Goal: Find specific page/section: Find specific page/section

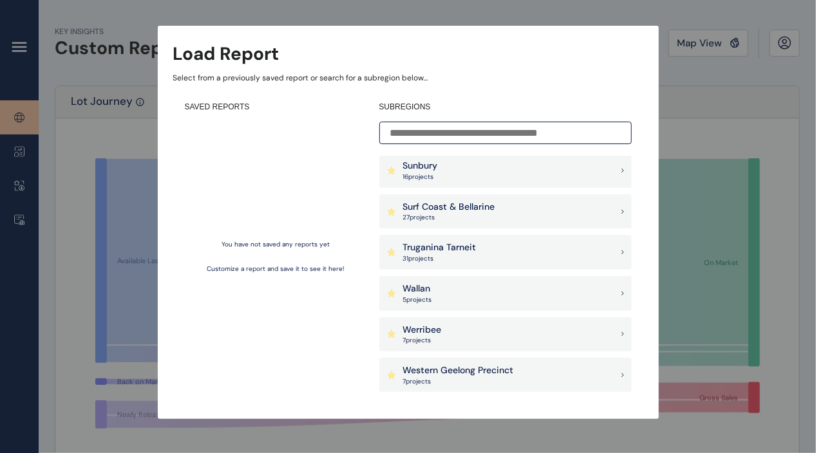
scroll to position [1095, 0]
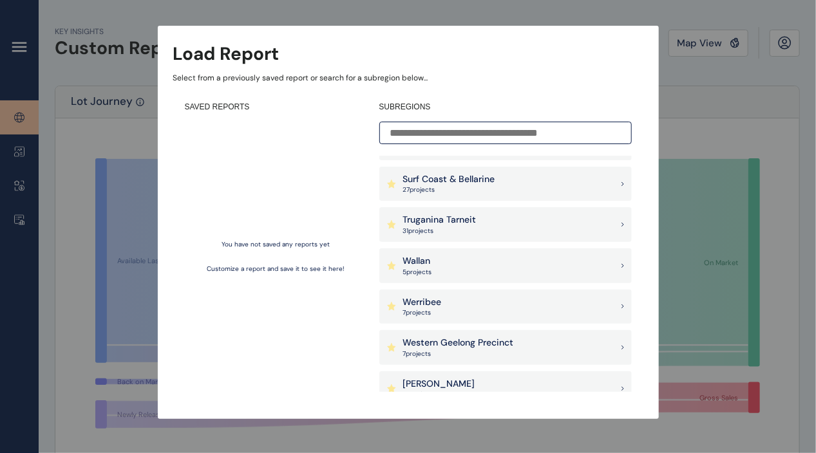
click at [464, 233] on p "31 project s" at bounding box center [439, 231] width 73 height 9
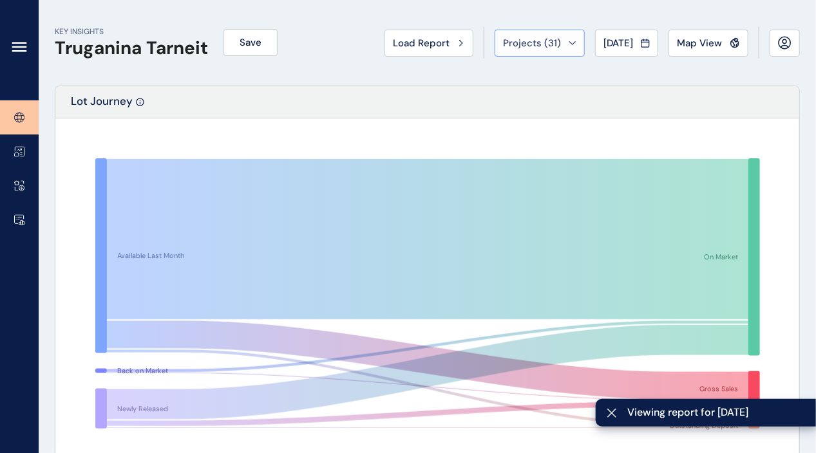
click at [561, 39] on div "Projects ( 31 )" at bounding box center [539, 43] width 73 height 13
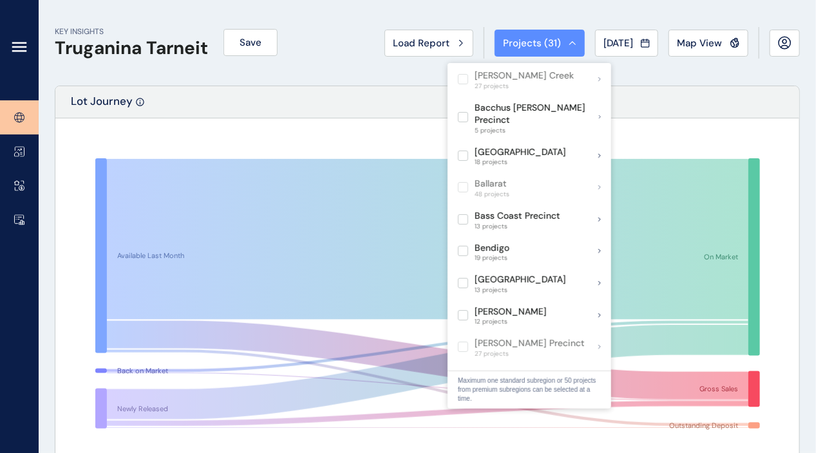
click at [561, 39] on div "Projects ( 31 )" at bounding box center [539, 43] width 73 height 13
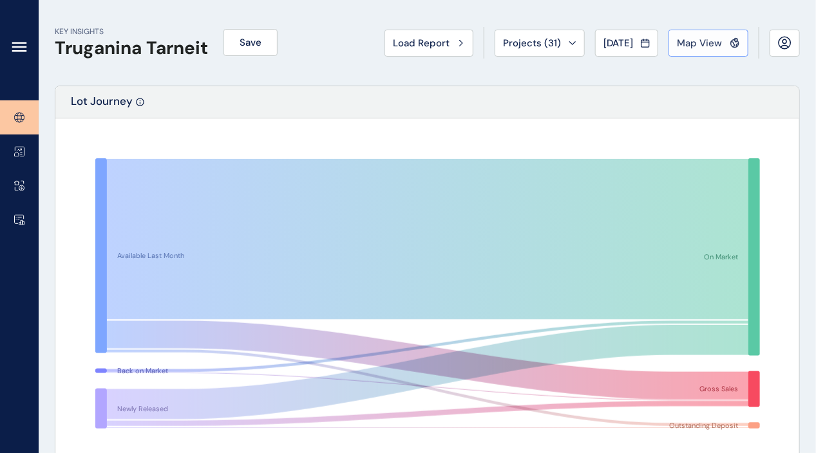
click at [680, 41] on span "Map View" at bounding box center [699, 43] width 45 height 13
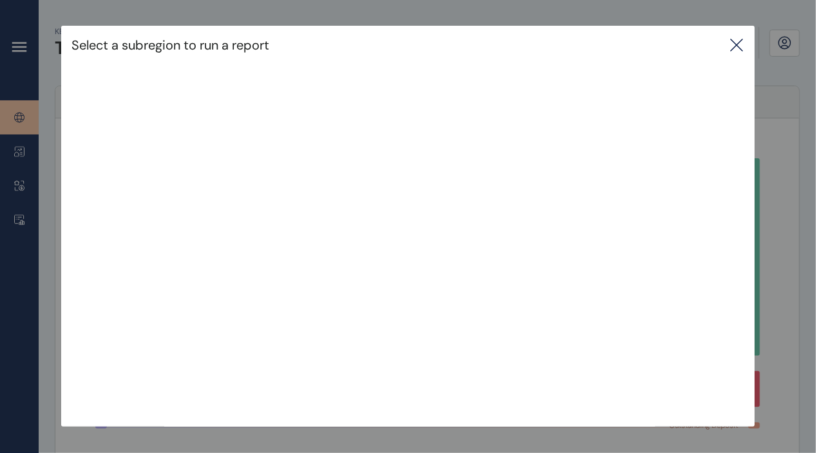
click at [743, 51] on icon at bounding box center [736, 44] width 15 height 15
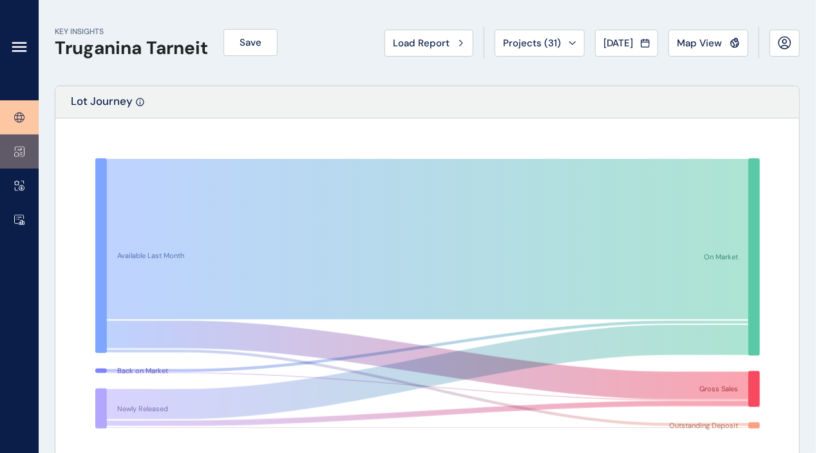
click at [20, 148] on icon at bounding box center [19, 151] width 10 height 11
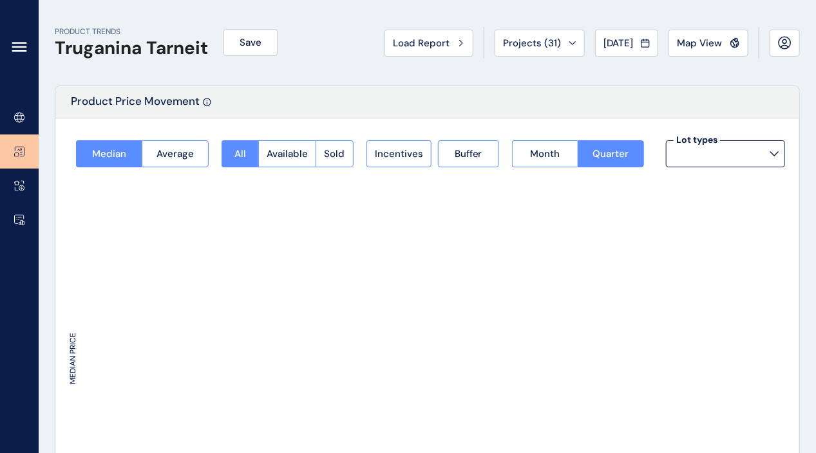
type input "**********"
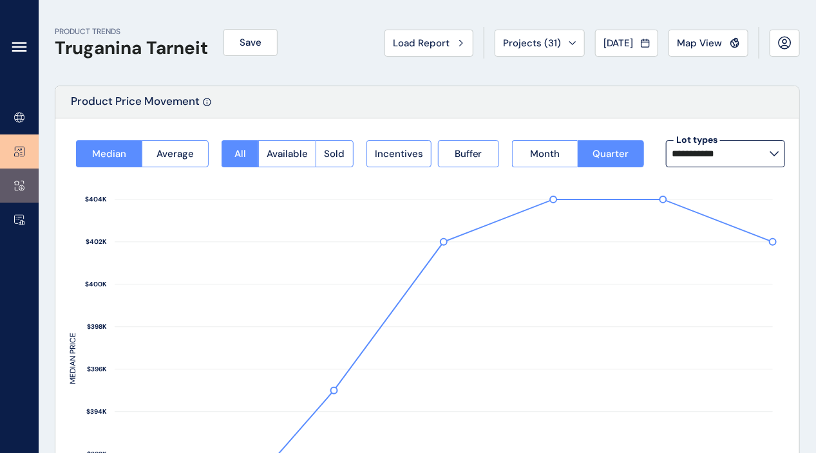
click at [12, 178] on link at bounding box center [19, 186] width 39 height 34
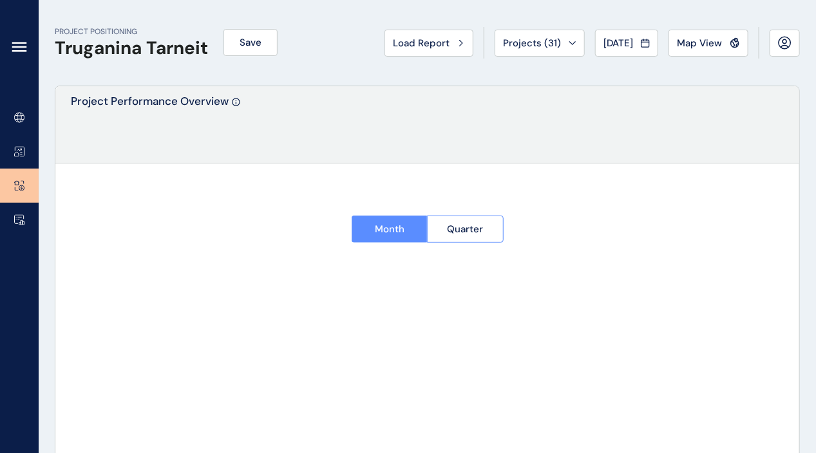
type input "********"
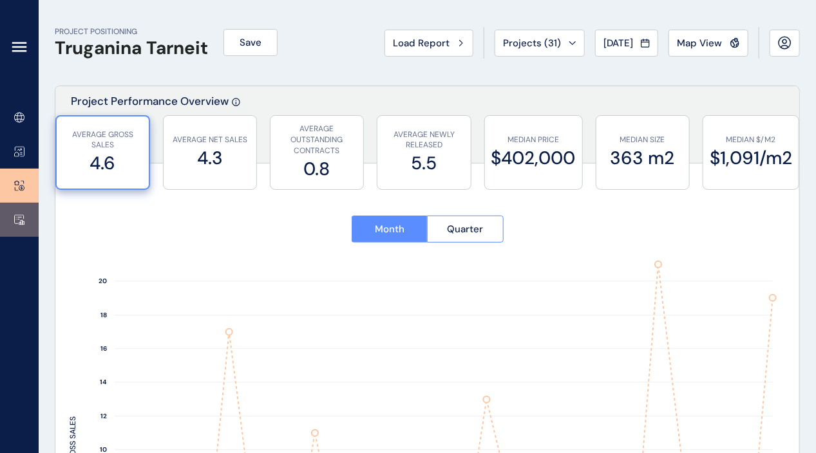
click at [17, 210] on link at bounding box center [19, 220] width 39 height 34
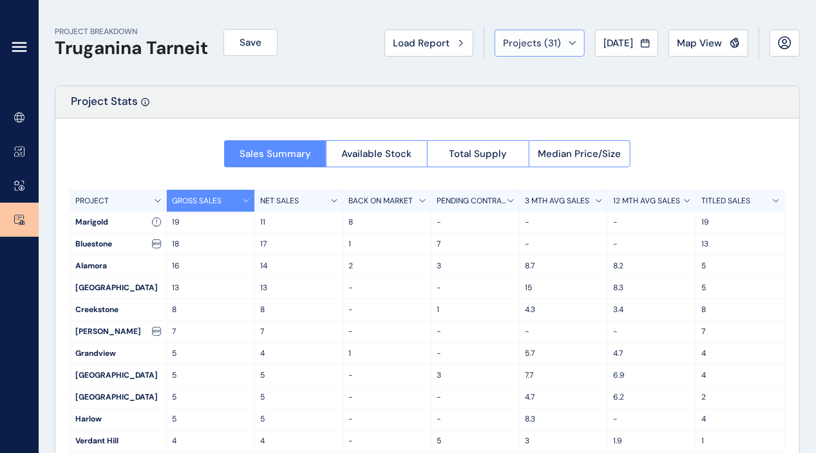
click at [546, 46] on span "Projects ( 31 )" at bounding box center [532, 43] width 58 height 13
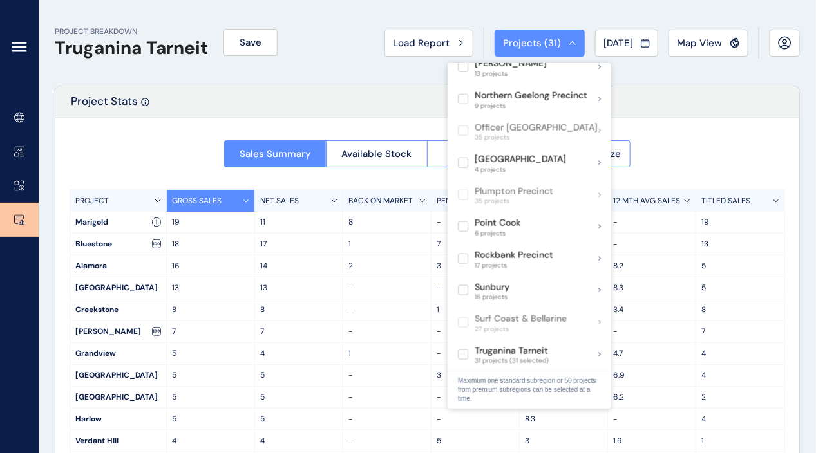
scroll to position [837, 0]
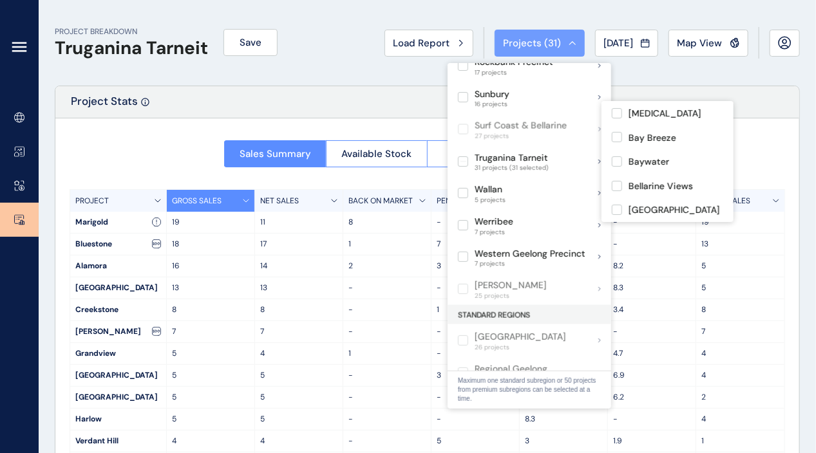
click at [562, 46] on div "Projects ( 31 )" at bounding box center [539, 43] width 73 height 13
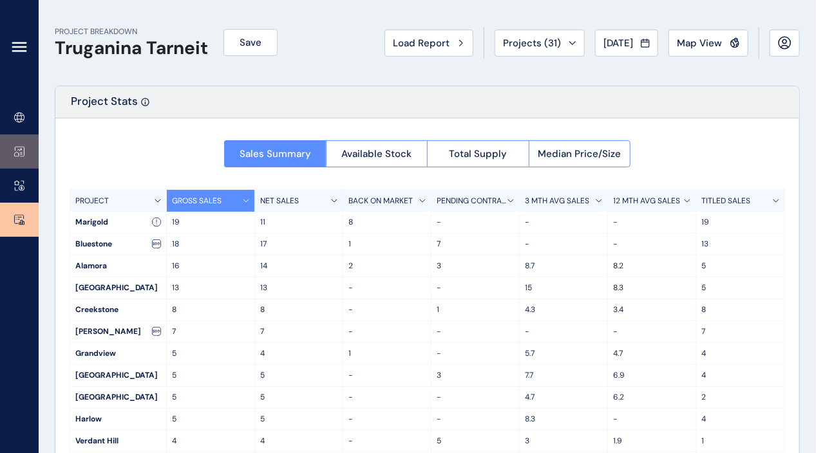
click at [24, 153] on link at bounding box center [19, 152] width 39 height 34
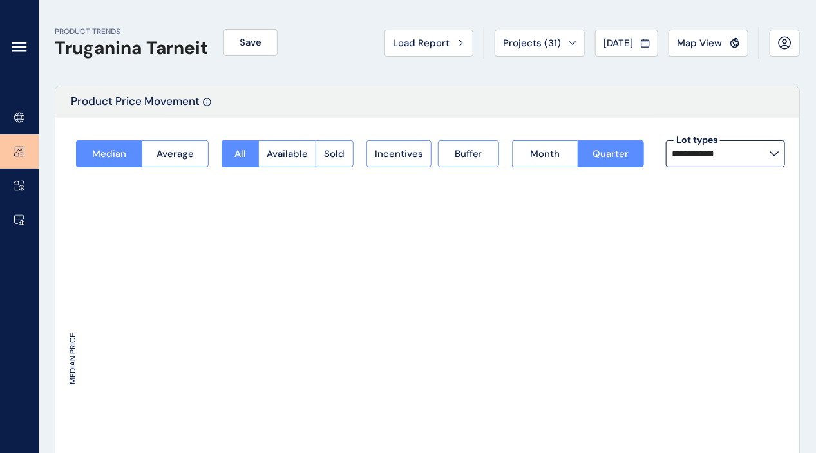
type input "**********"
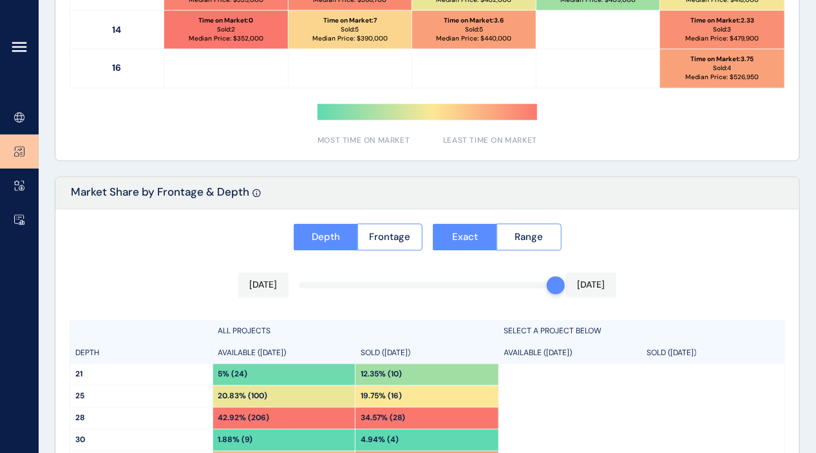
scroll to position [1050, 0]
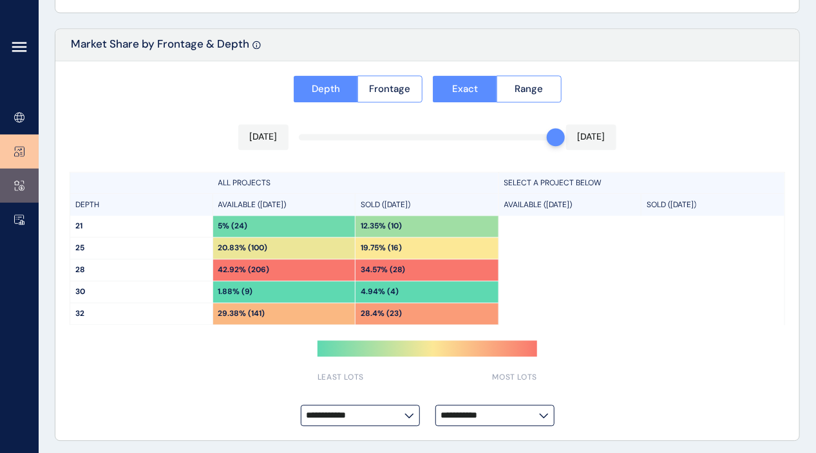
click at [16, 182] on icon at bounding box center [19, 185] width 10 height 11
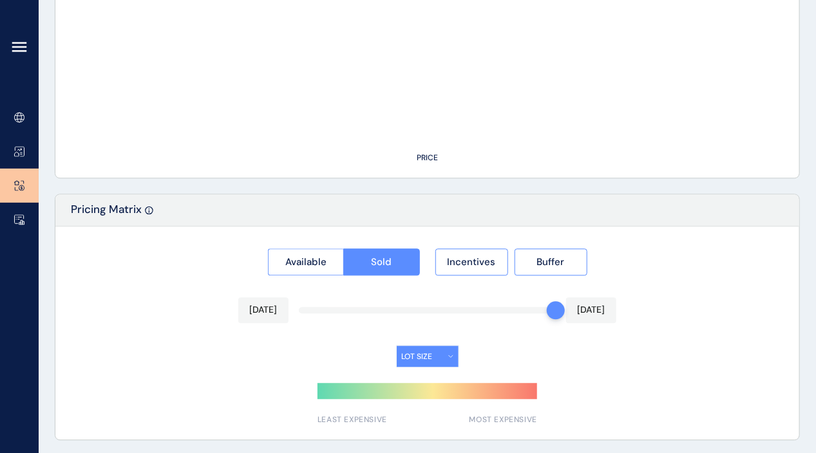
type input "********"
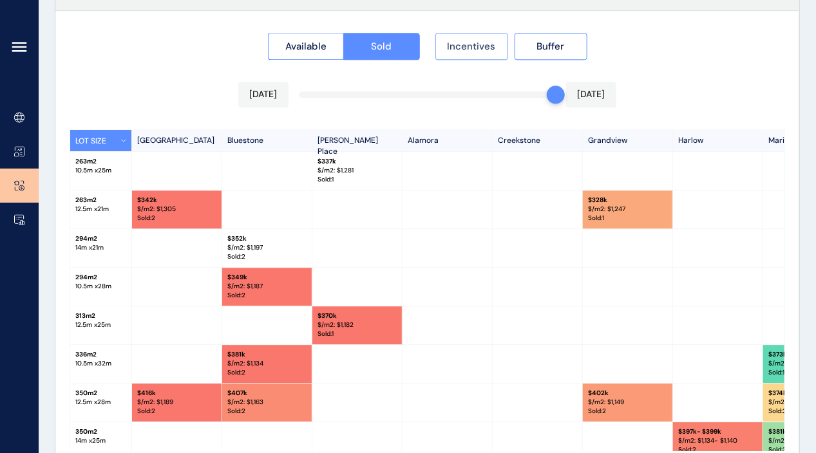
click at [482, 37] on button "Incentives" at bounding box center [471, 46] width 73 height 27
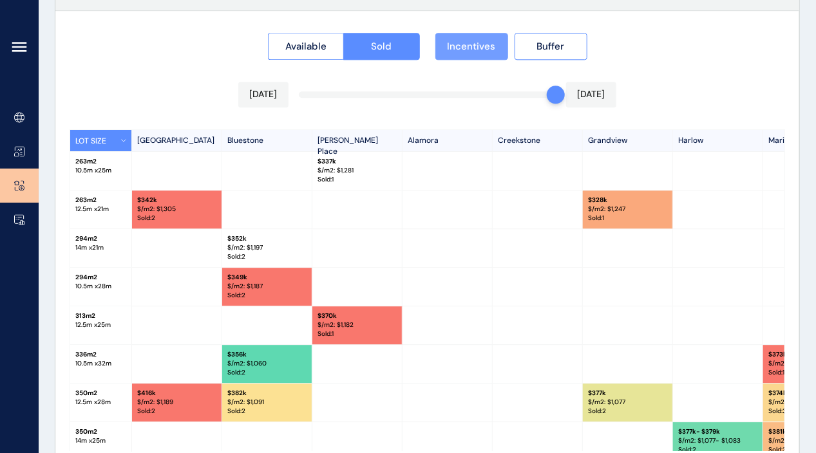
click at [480, 37] on button "Incentives" at bounding box center [471, 46] width 73 height 27
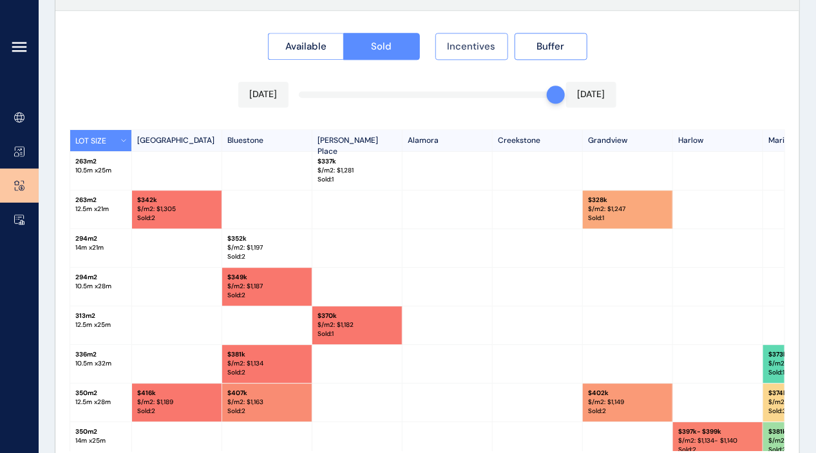
click at [480, 37] on button "Incentives" at bounding box center [471, 46] width 73 height 27
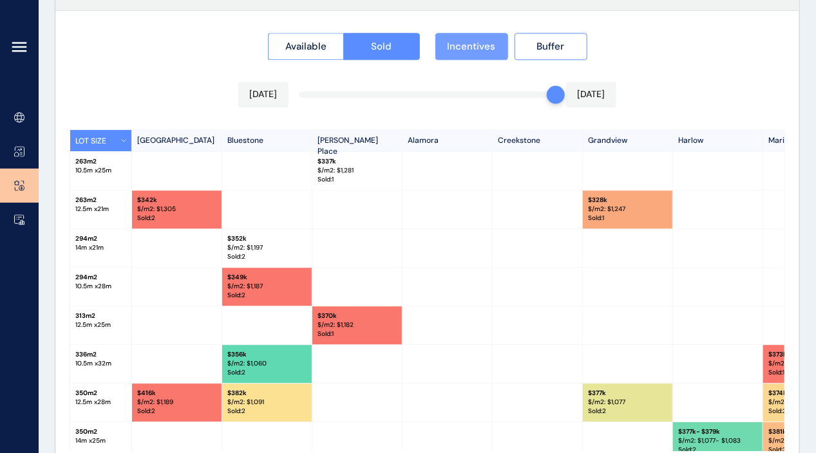
click at [480, 37] on button "Incentives" at bounding box center [471, 46] width 73 height 27
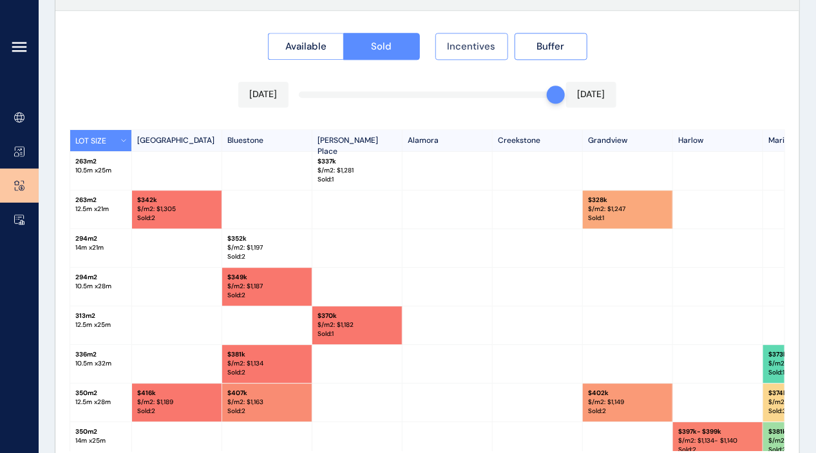
click at [492, 48] on span "Incentives" at bounding box center [472, 46] width 48 height 13
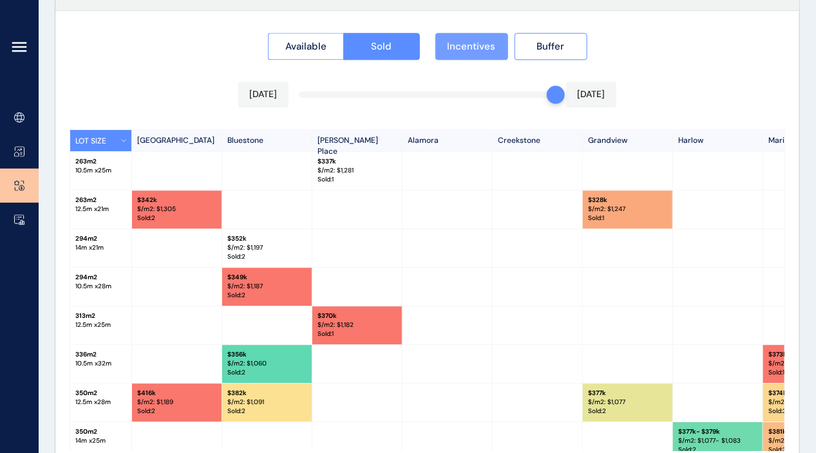
click at [473, 50] on span "Incentives" at bounding box center [472, 46] width 48 height 13
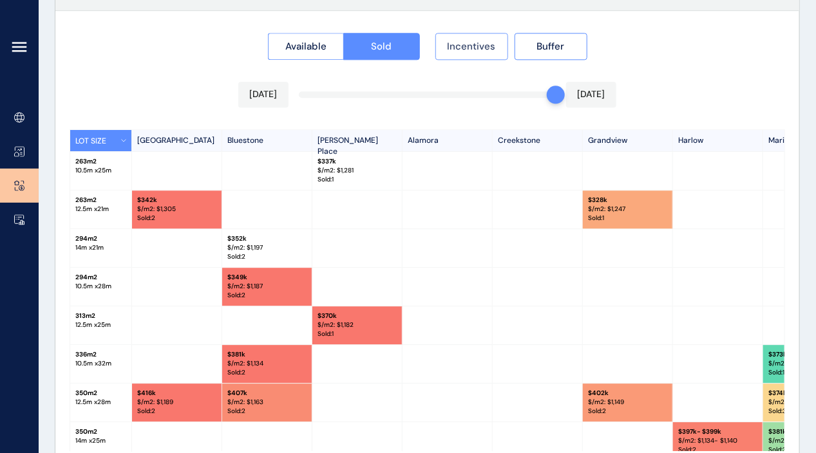
click at [473, 50] on span "Incentives" at bounding box center [472, 46] width 48 height 13
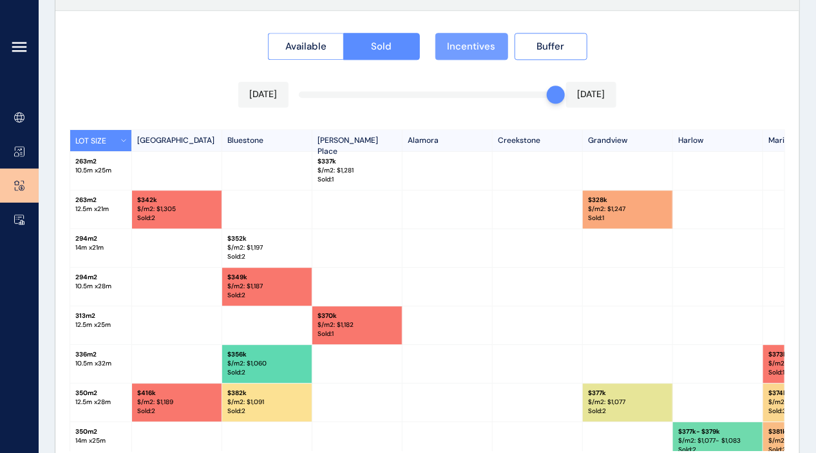
click at [473, 50] on span "Incentives" at bounding box center [472, 46] width 48 height 13
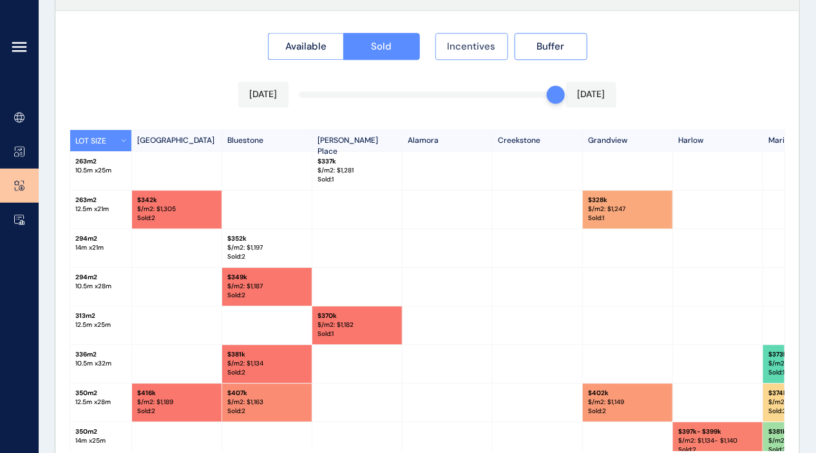
click at [473, 50] on span "Incentives" at bounding box center [472, 46] width 48 height 13
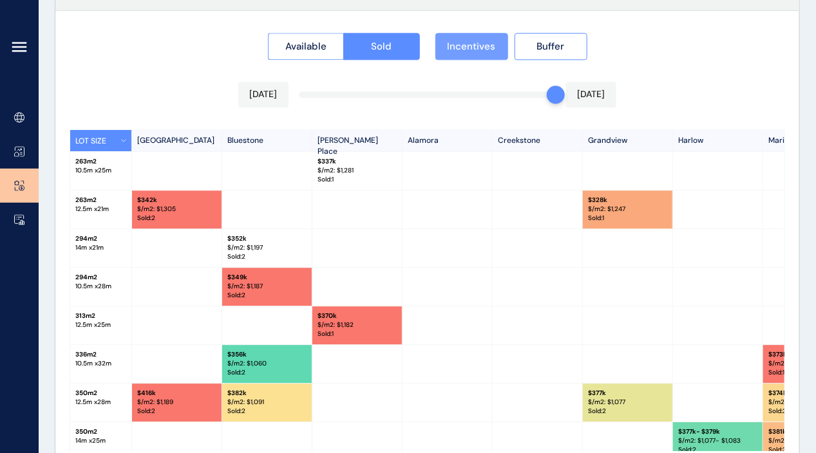
click at [473, 50] on span "Incentives" at bounding box center [472, 46] width 48 height 13
